Goal: Task Accomplishment & Management: Complete application form

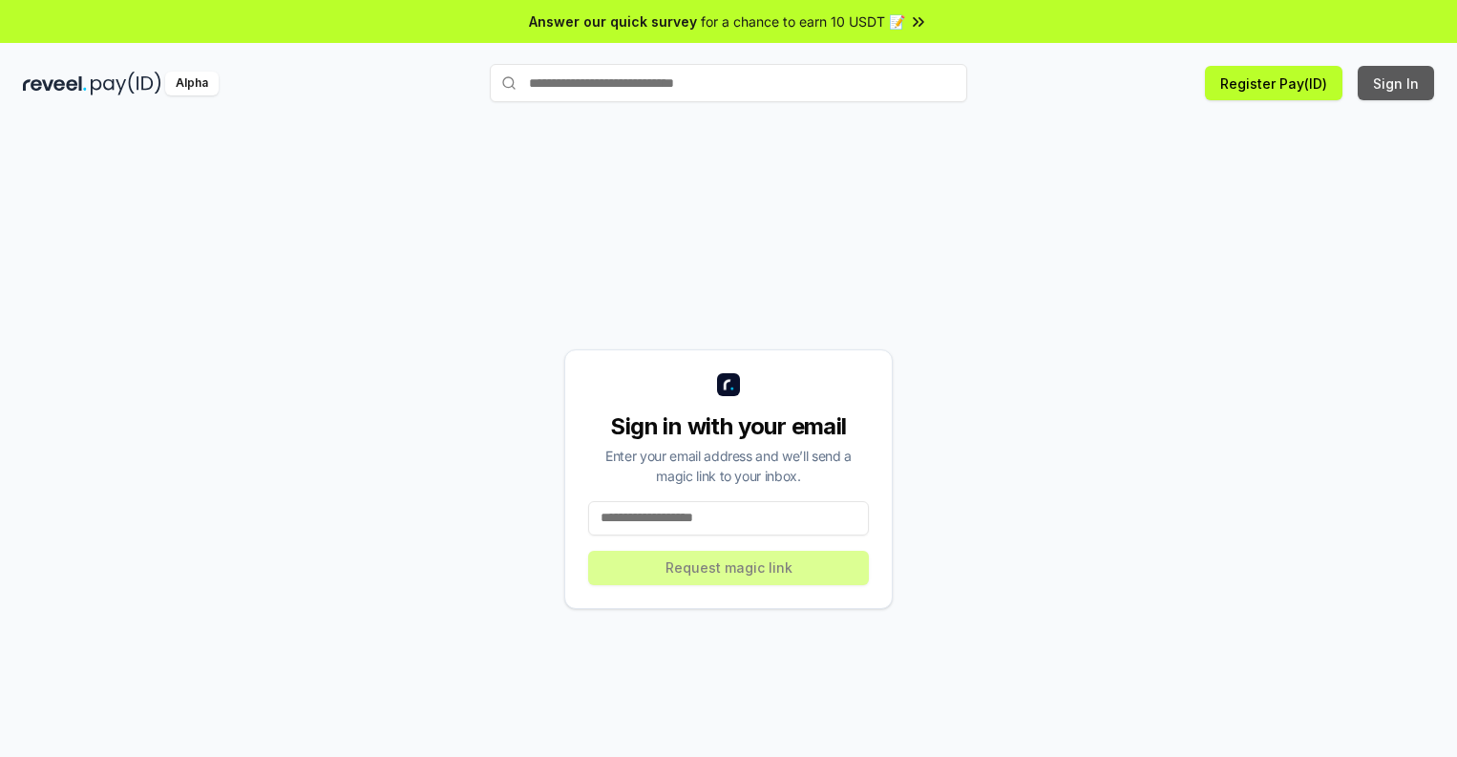
click at [1397, 83] on button "Sign In" at bounding box center [1396, 83] width 76 height 34
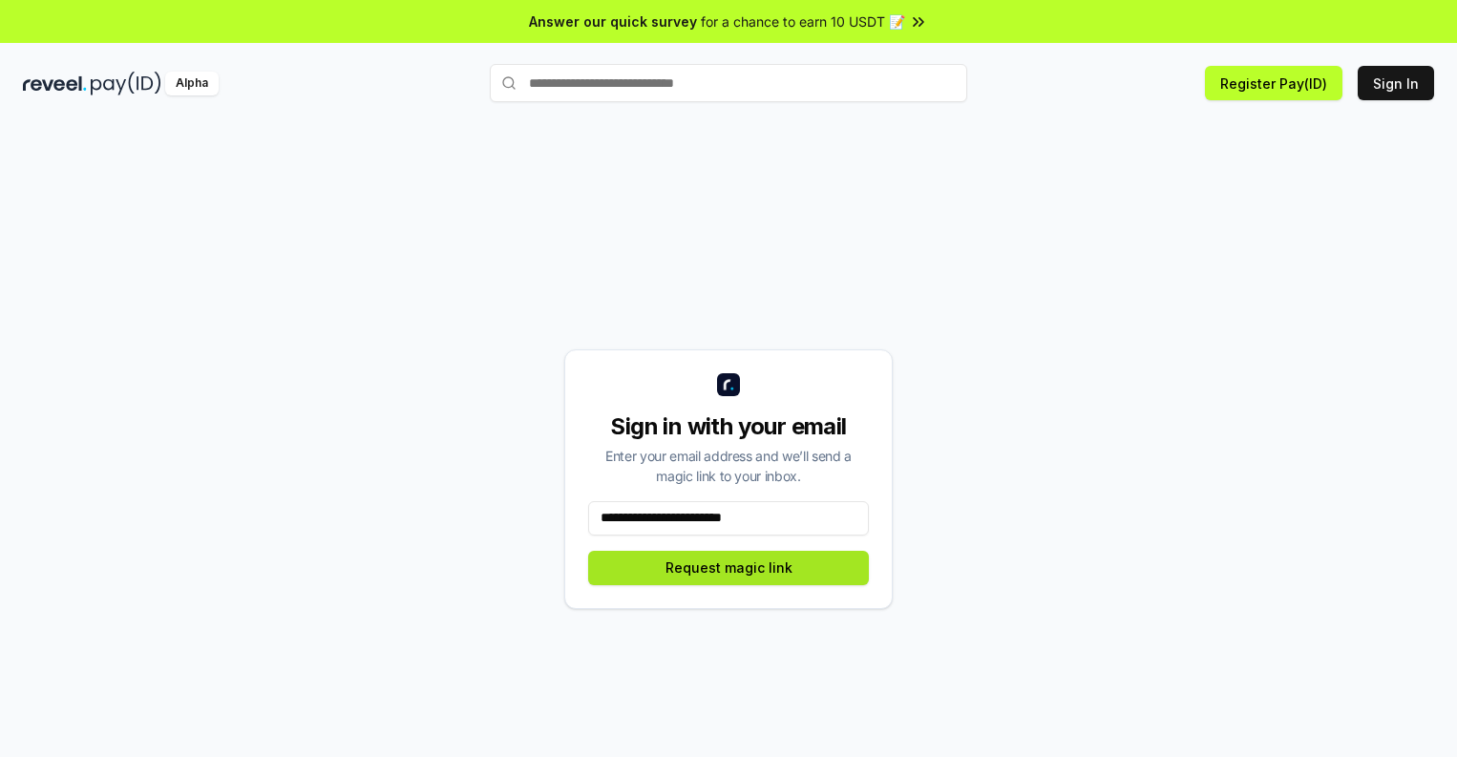
type input "**********"
click at [729, 567] on button "Request magic link" at bounding box center [728, 568] width 281 height 34
